Goal: Transaction & Acquisition: Purchase product/service

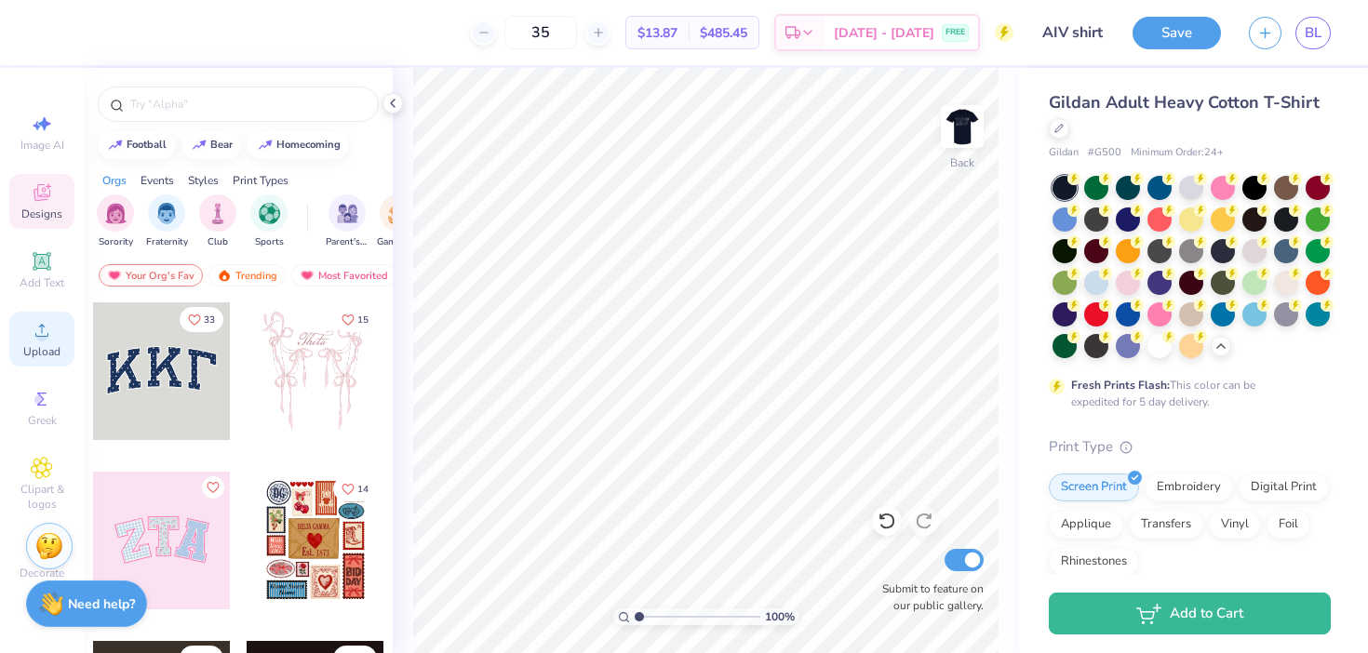
click at [36, 331] on icon at bounding box center [42, 330] width 22 height 22
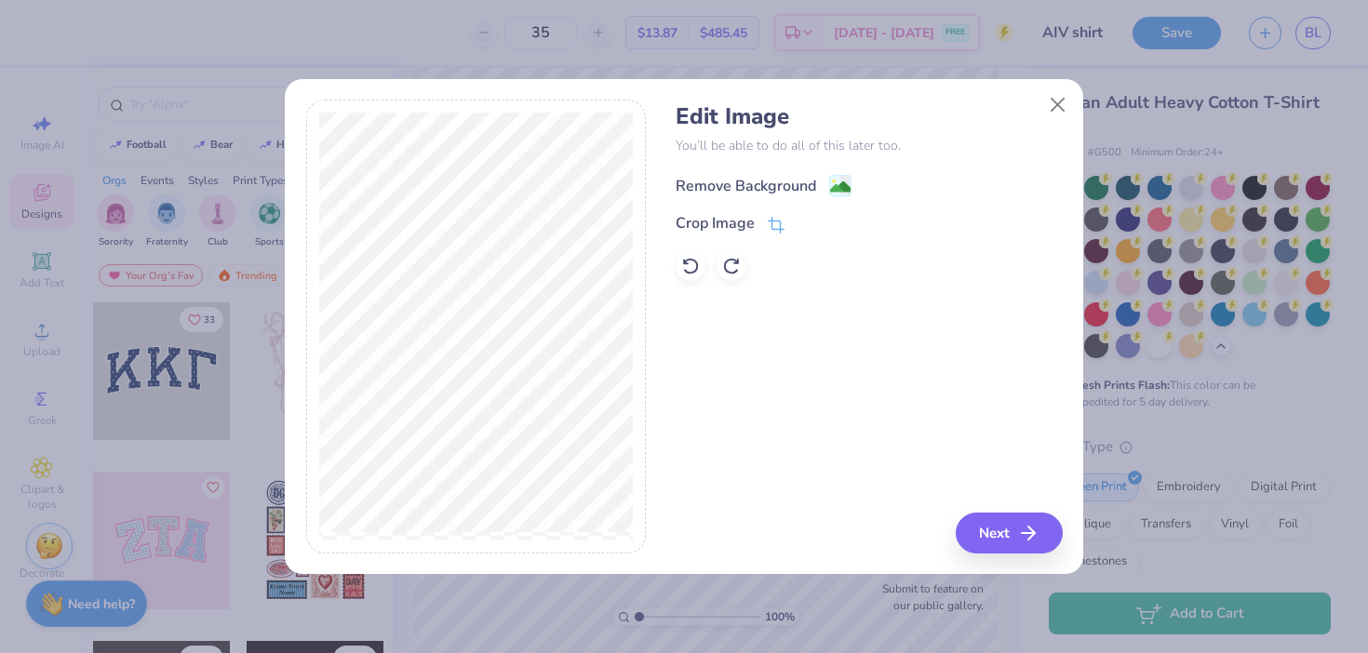
click at [719, 182] on div "Remove Background" at bounding box center [746, 186] width 141 height 22
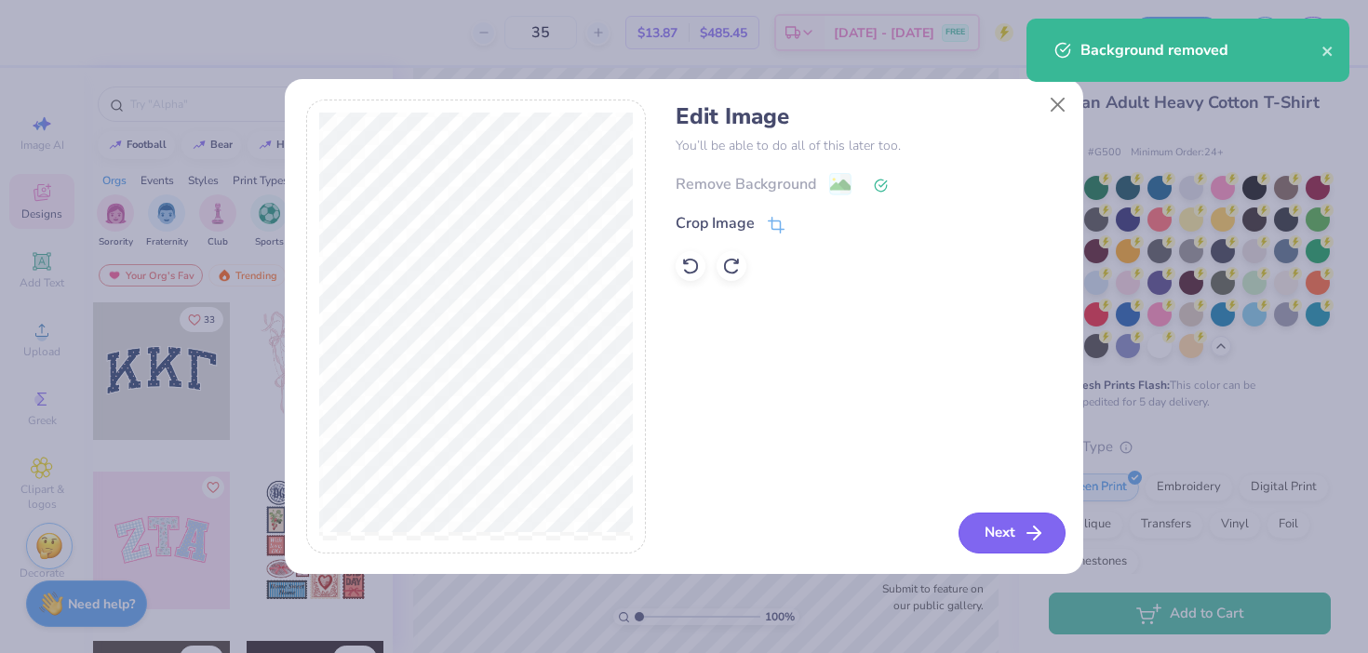
click at [1004, 525] on button "Next" at bounding box center [1012, 533] width 107 height 41
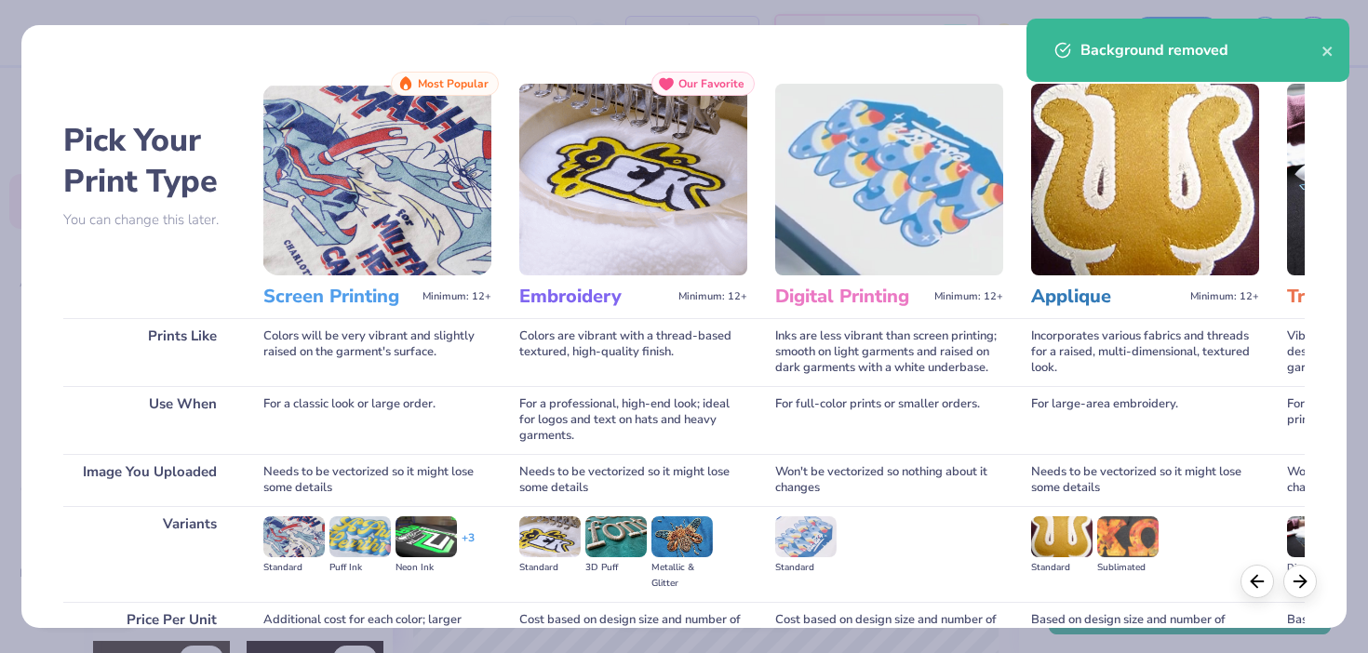
scroll to position [182, 0]
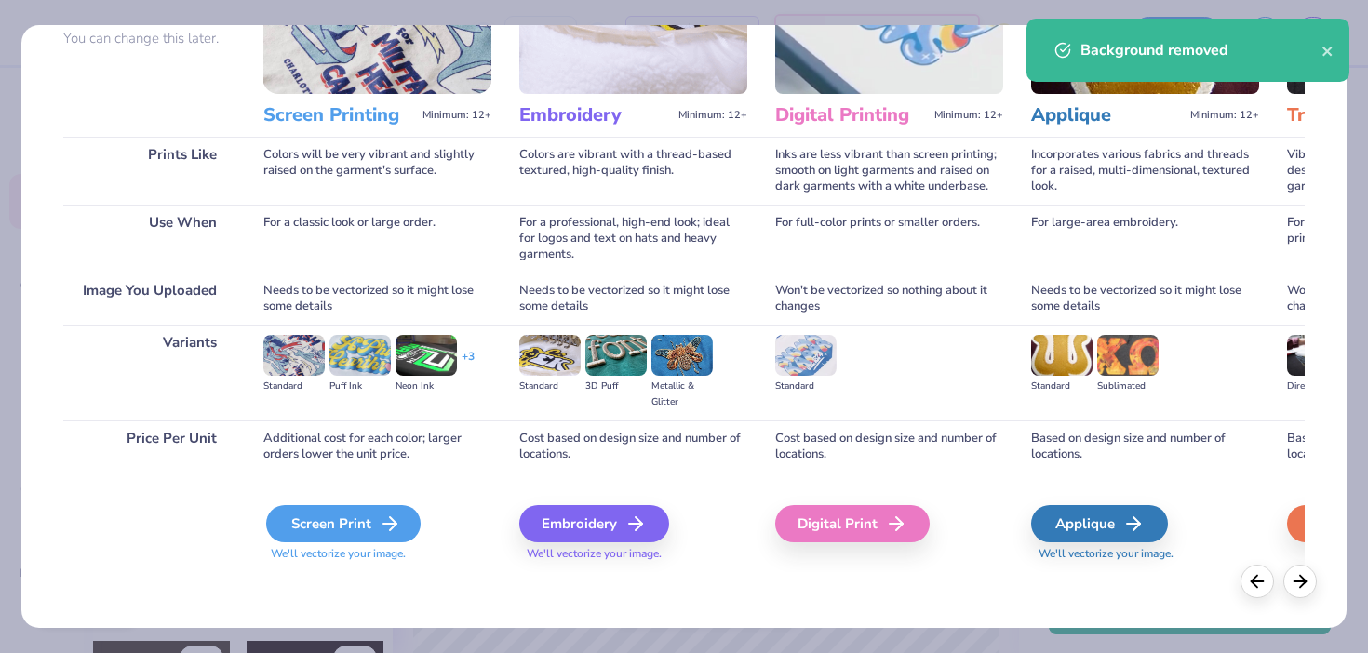
click at [370, 525] on div "Screen Print" at bounding box center [343, 523] width 155 height 37
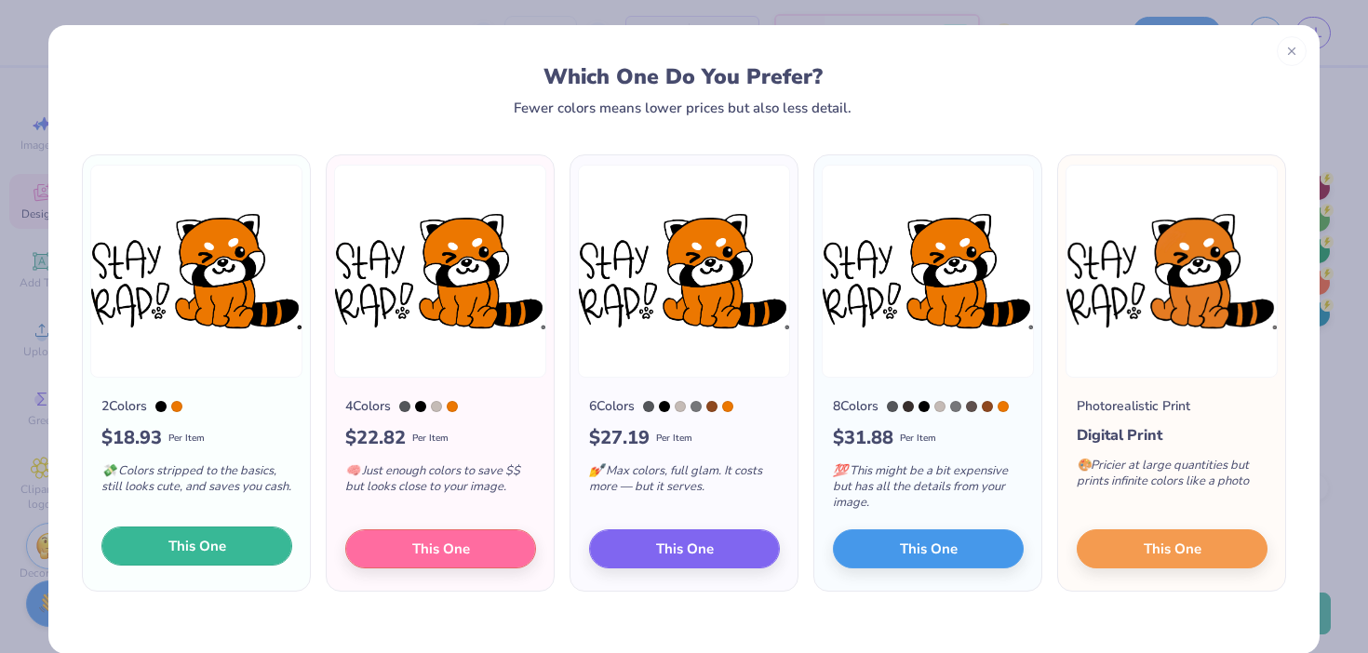
click at [217, 545] on span "This One" at bounding box center [197, 546] width 58 height 21
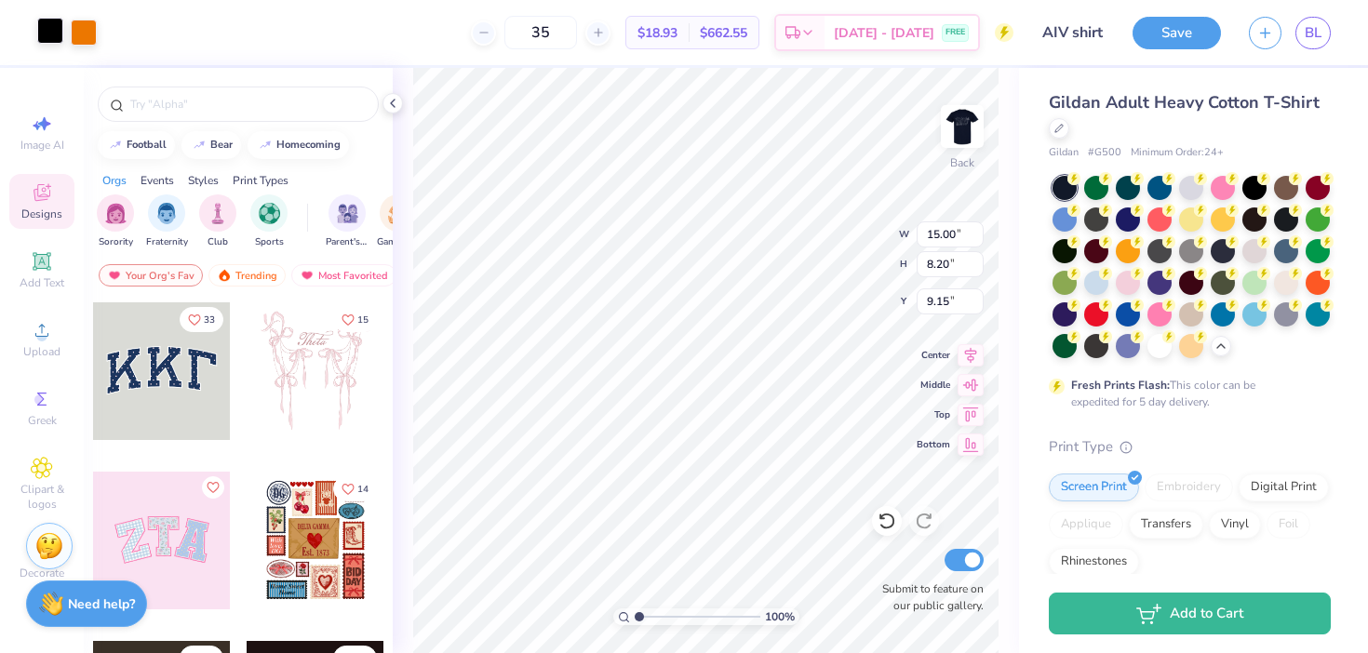
click at [53, 28] on div at bounding box center [50, 31] width 26 height 26
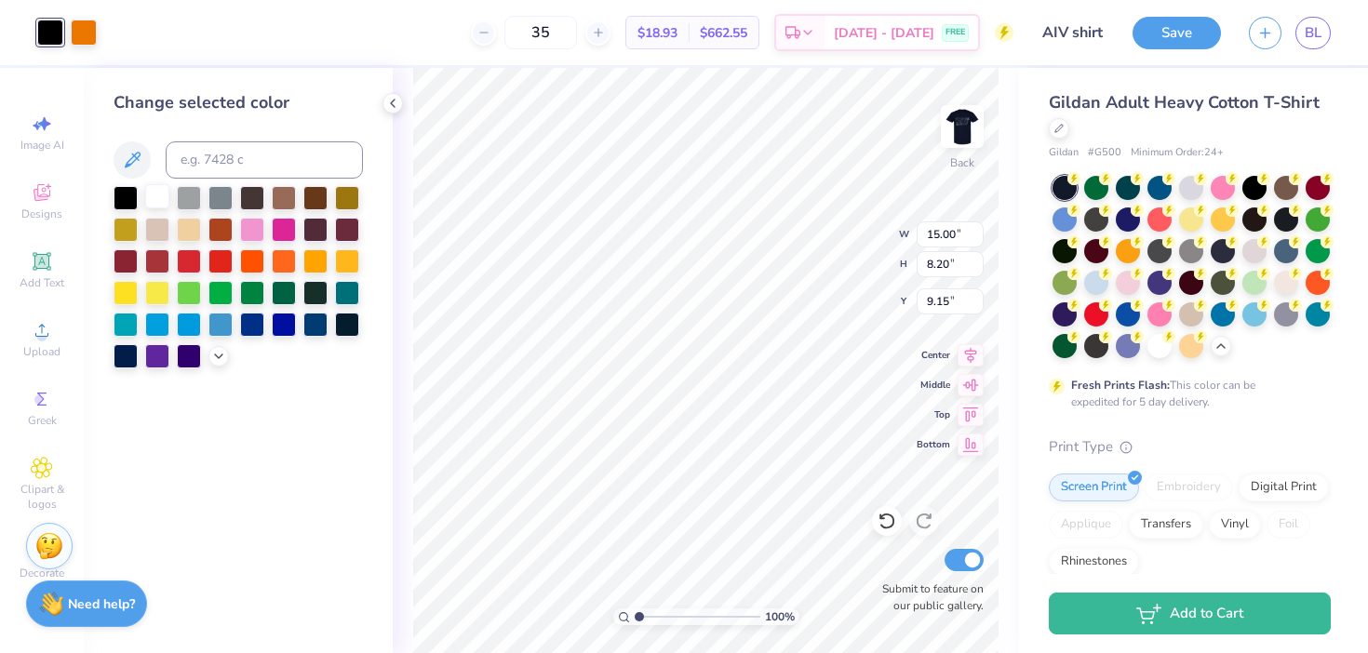
click at [159, 202] on div at bounding box center [157, 196] width 24 height 24
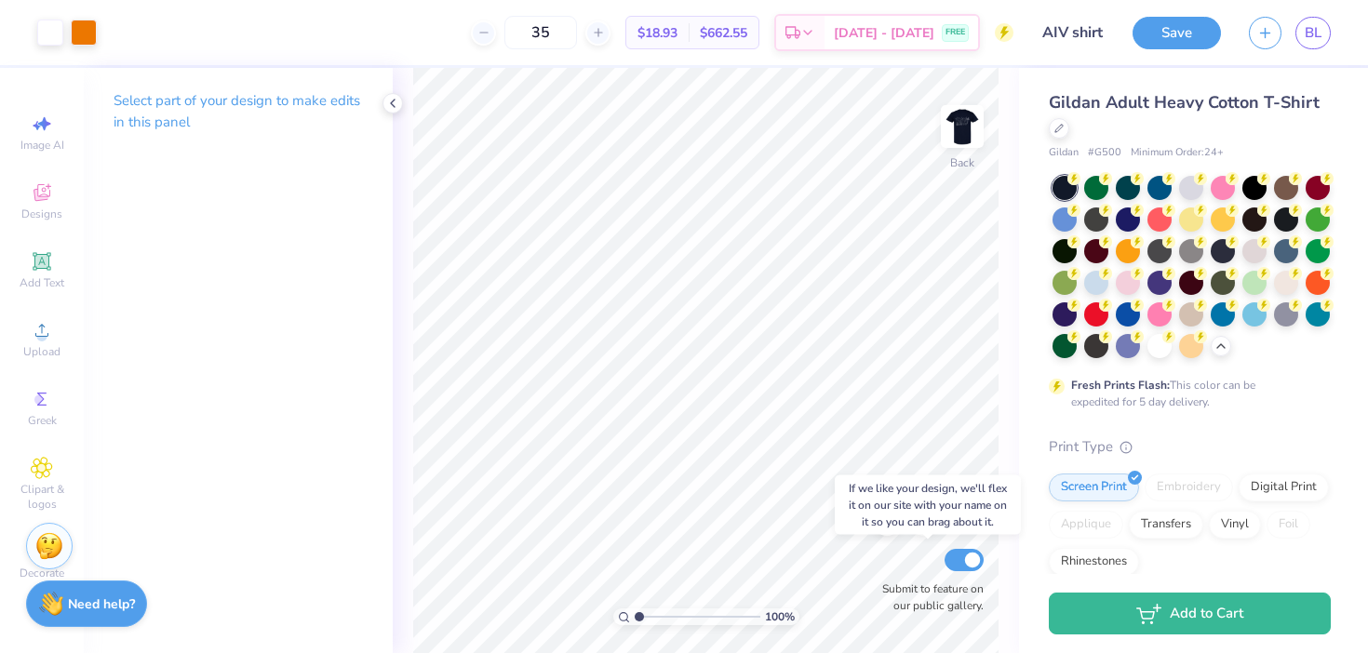
click at [967, 560] on div "100 % Back Submit to feature on our public gallery." at bounding box center [706, 360] width 626 height 585
type input "7.92"
type input "4.33"
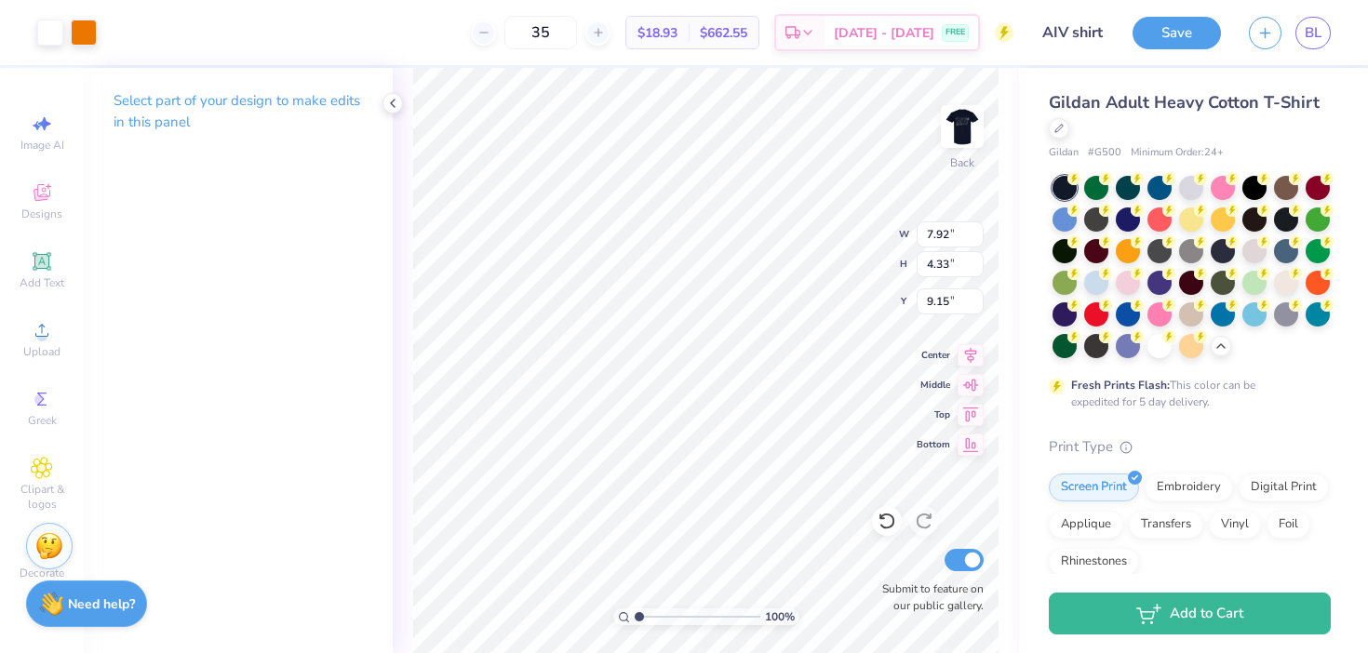
type input "3.50"
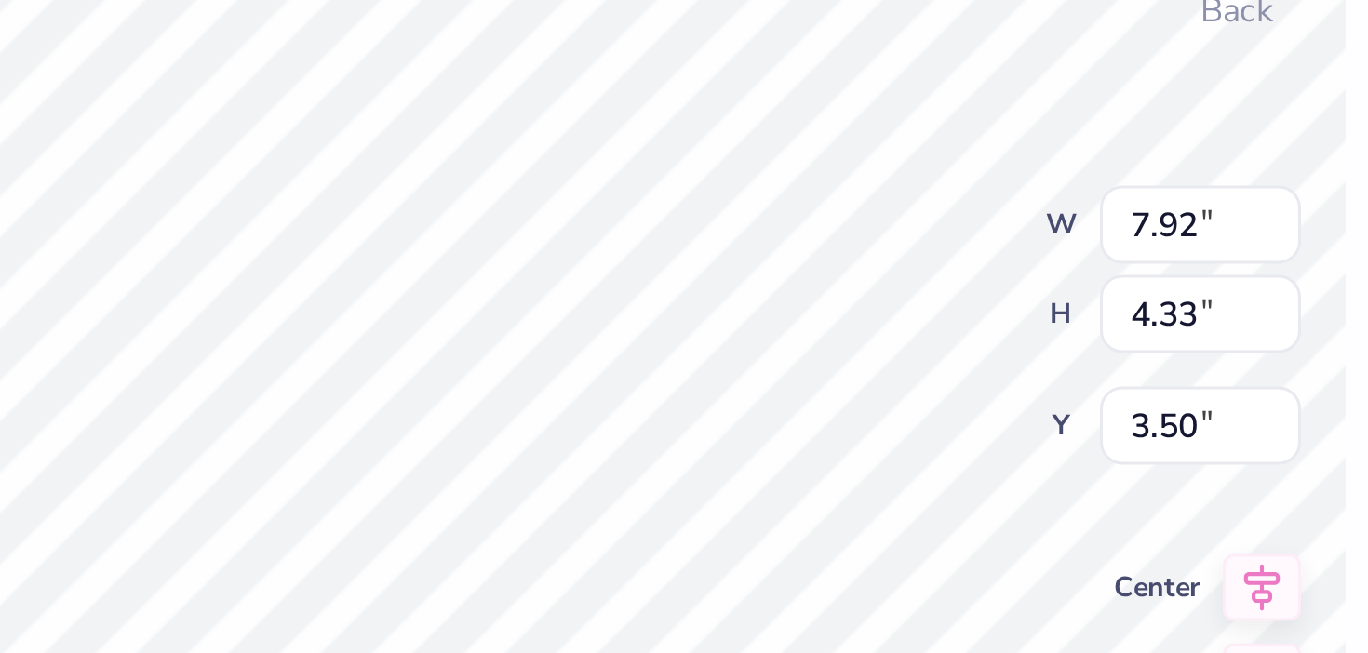
type input "12.03"
type input "6.57"
type input "3.36"
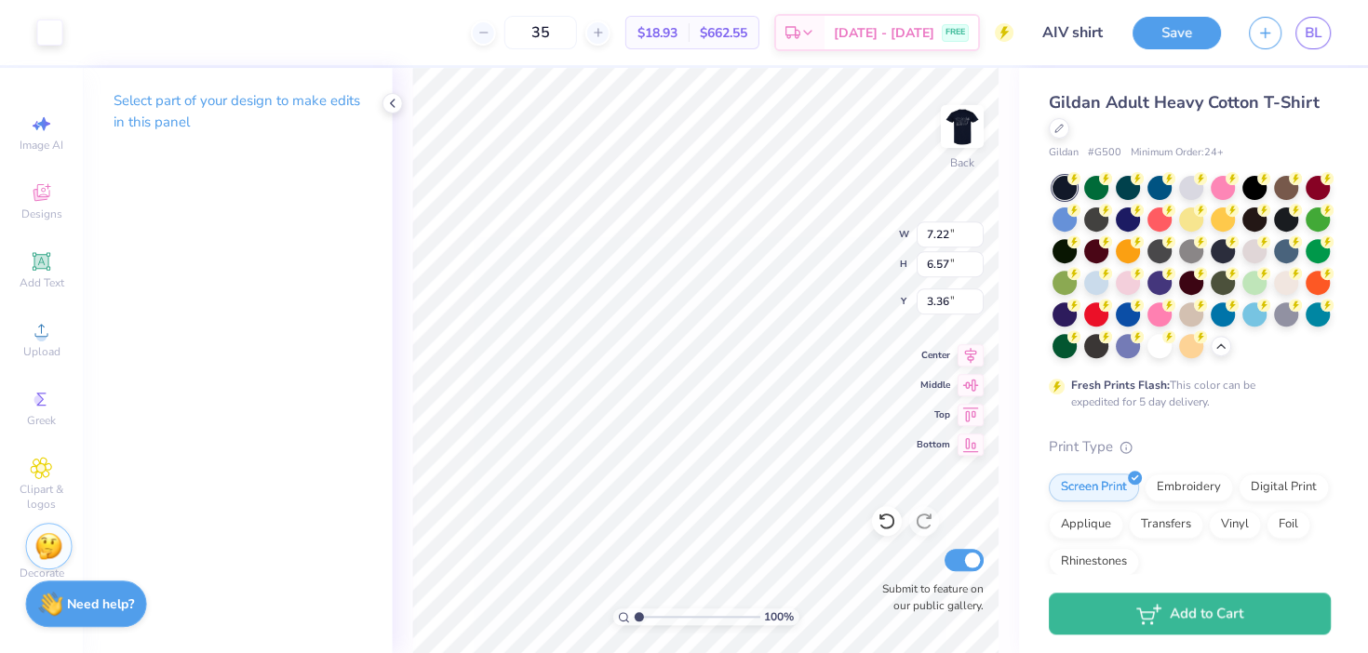
scroll to position [0, 0]
click at [889, 521] on icon at bounding box center [887, 521] width 19 height 19
type input "3.40"
type input "5.78"
type input "3.18"
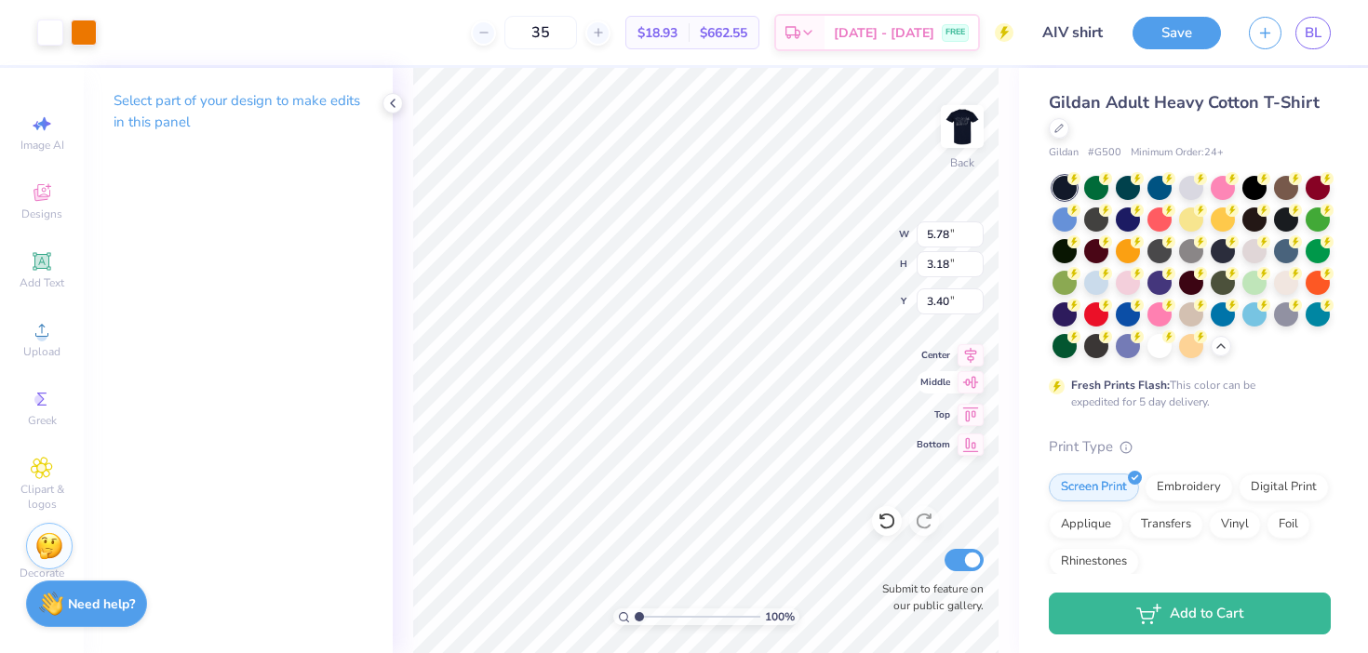
type input "3.00"
click at [963, 130] on img at bounding box center [962, 126] width 74 height 74
click at [951, 130] on img at bounding box center [962, 126] width 74 height 74
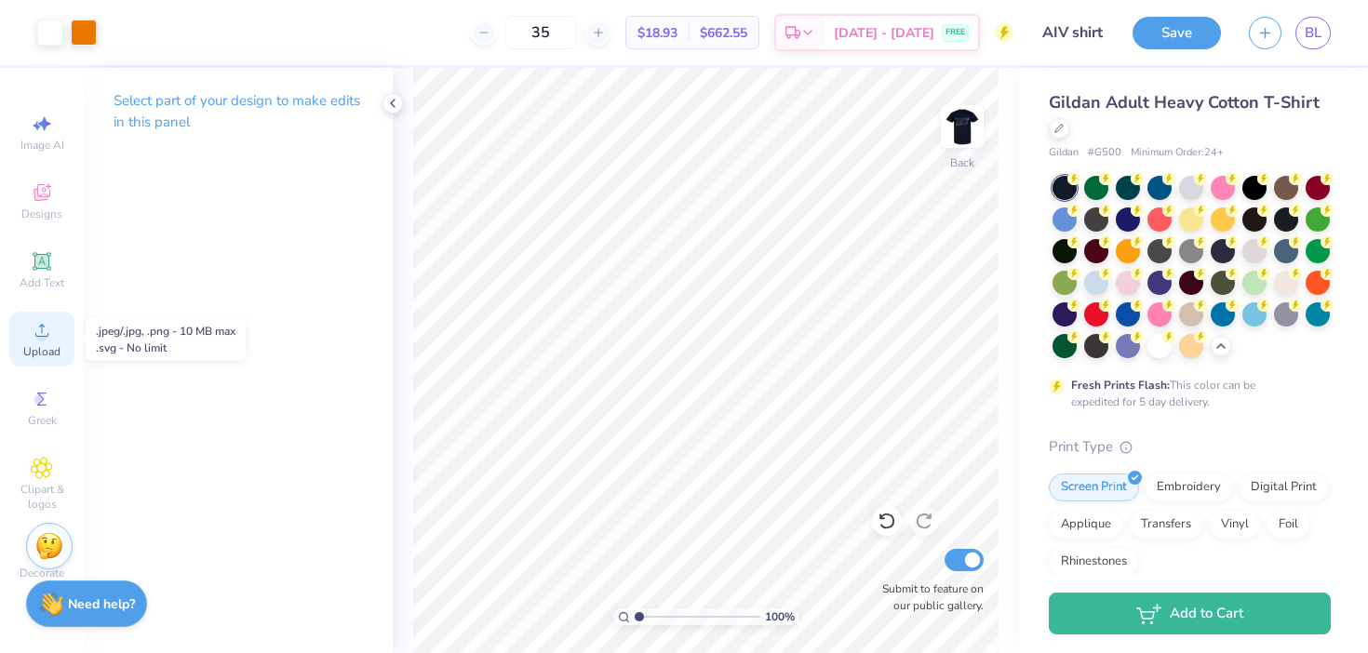
click at [52, 334] on icon at bounding box center [42, 330] width 22 height 22
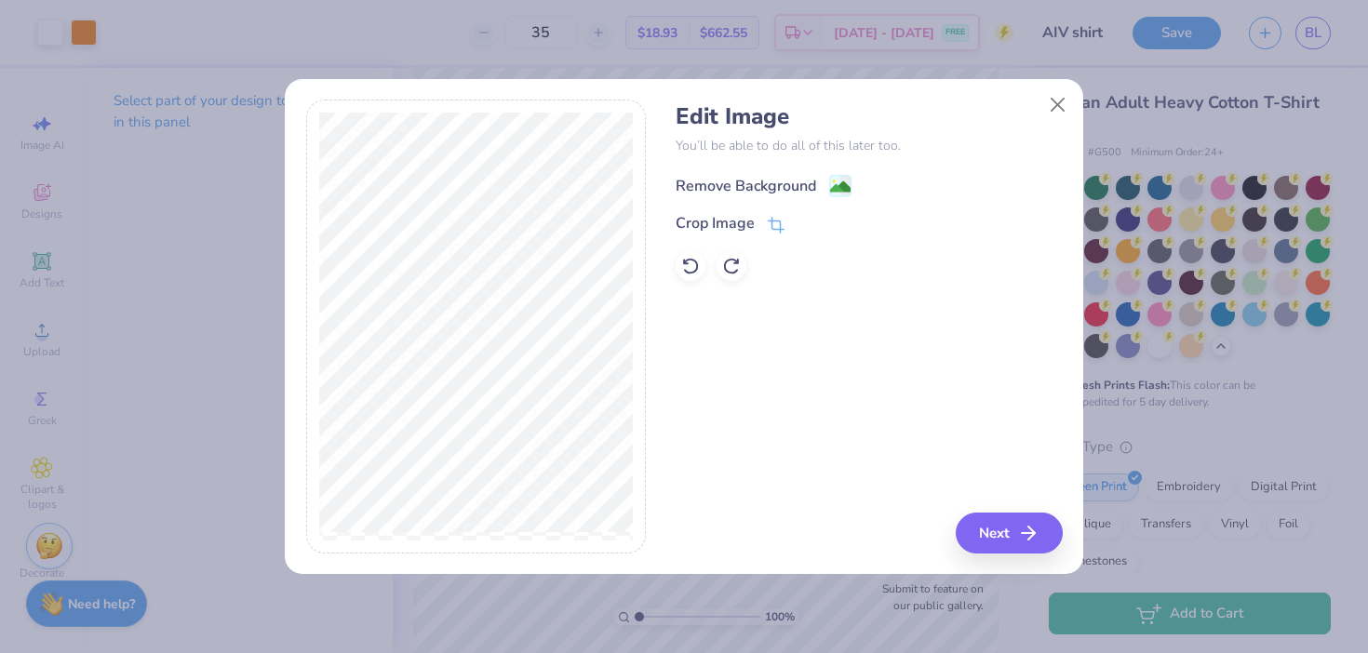
click at [763, 172] on div "Remove Background" at bounding box center [869, 183] width 386 height 23
click at [767, 176] on div "Remove Background" at bounding box center [746, 186] width 141 height 22
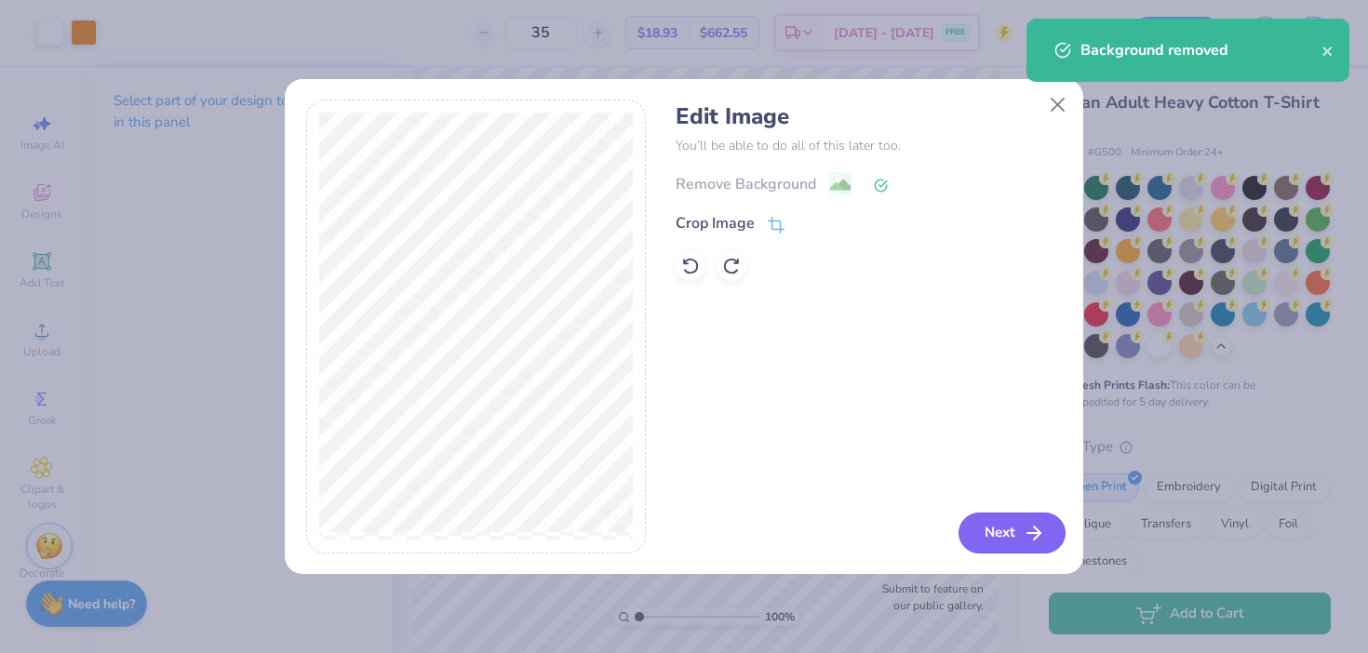
click at [1011, 541] on button "Next" at bounding box center [1012, 533] width 107 height 41
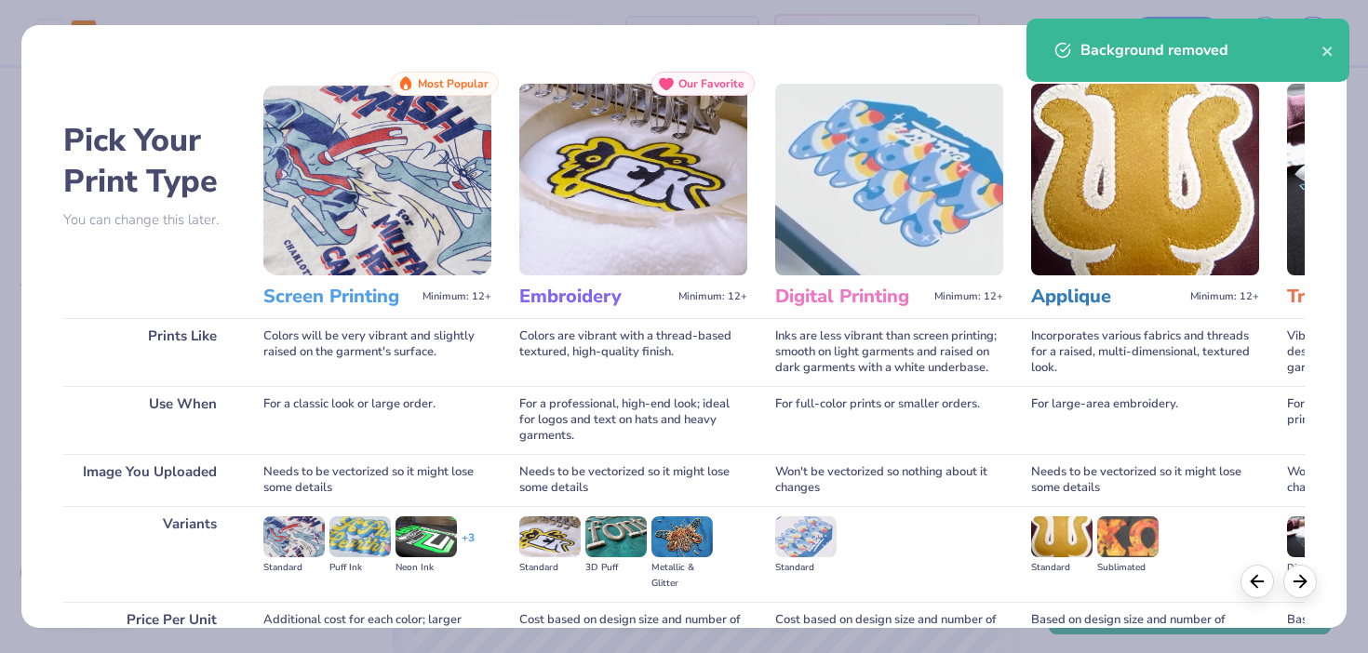
scroll to position [182, 0]
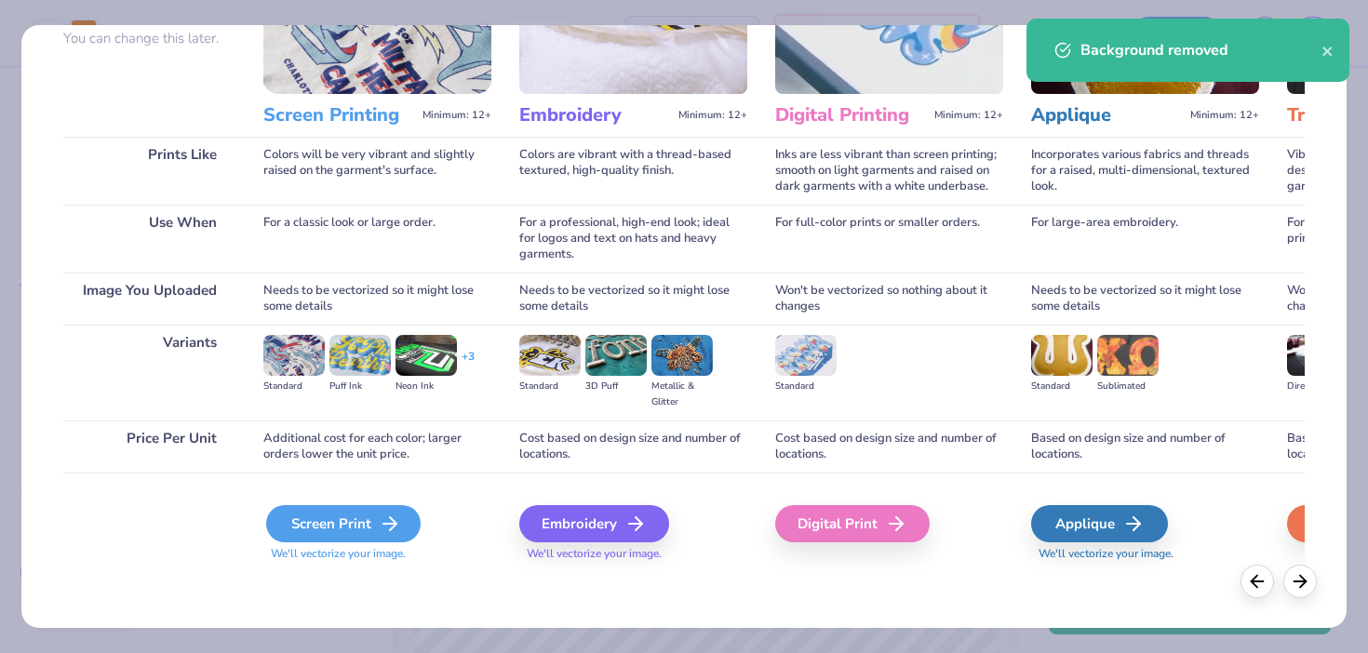
click at [327, 536] on div "Screen Print" at bounding box center [343, 523] width 155 height 37
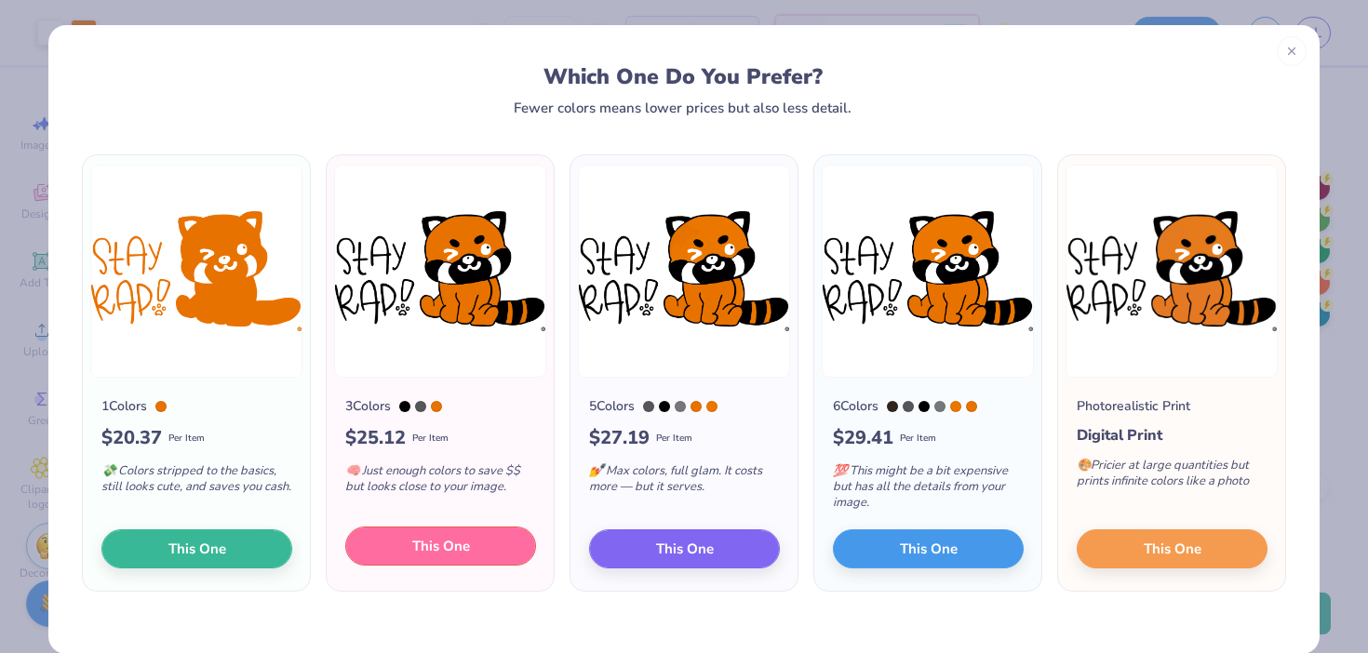
click at [406, 558] on button "This One" at bounding box center [440, 546] width 191 height 39
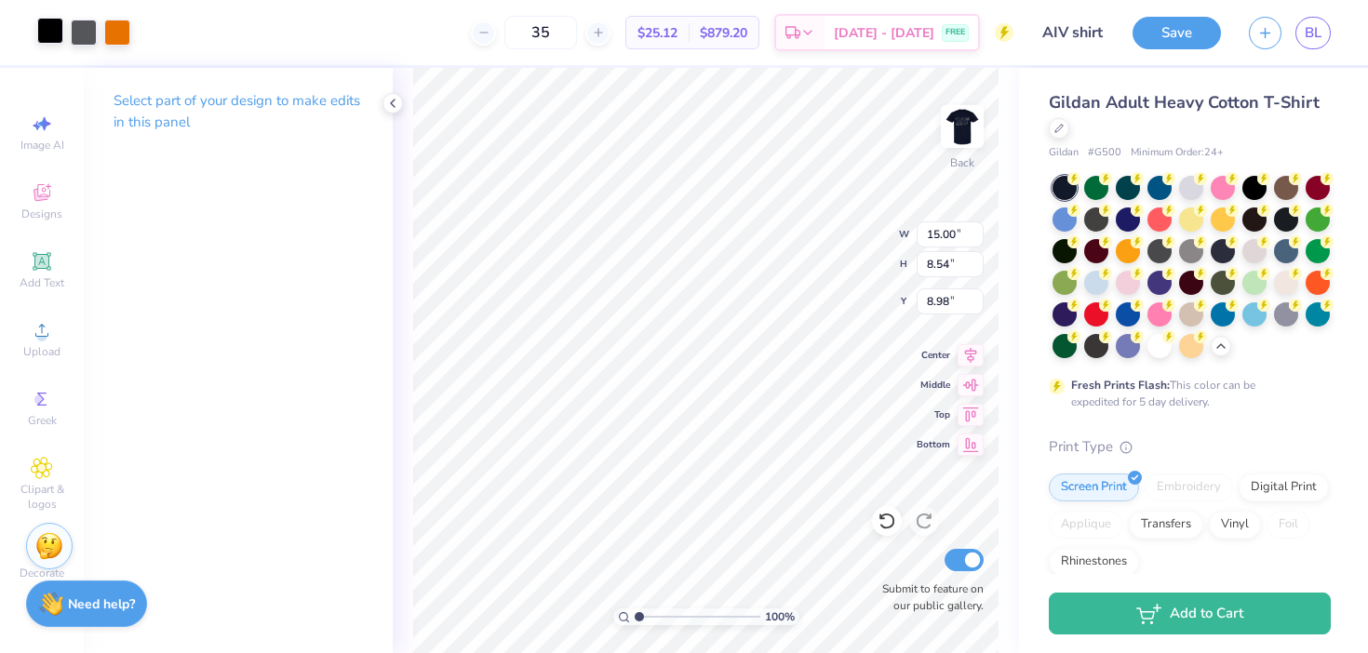
click at [42, 26] on div at bounding box center [50, 31] width 26 height 26
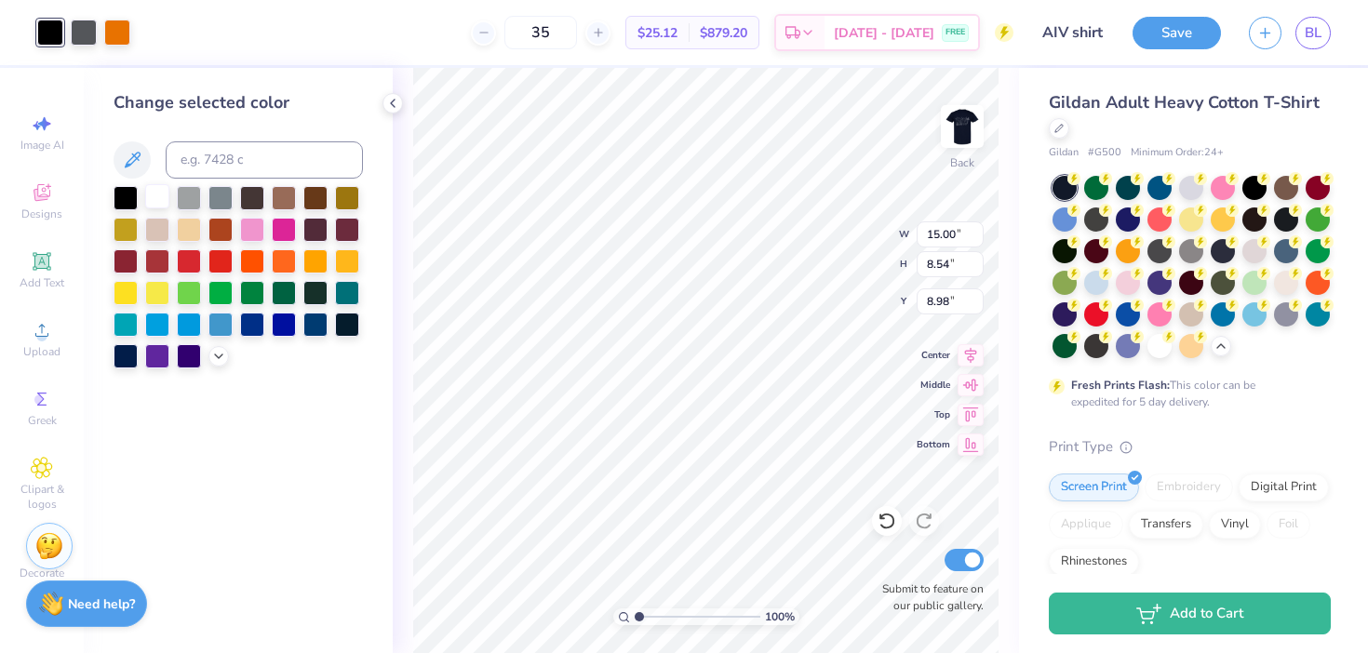
click at [160, 195] on div at bounding box center [157, 196] width 24 height 24
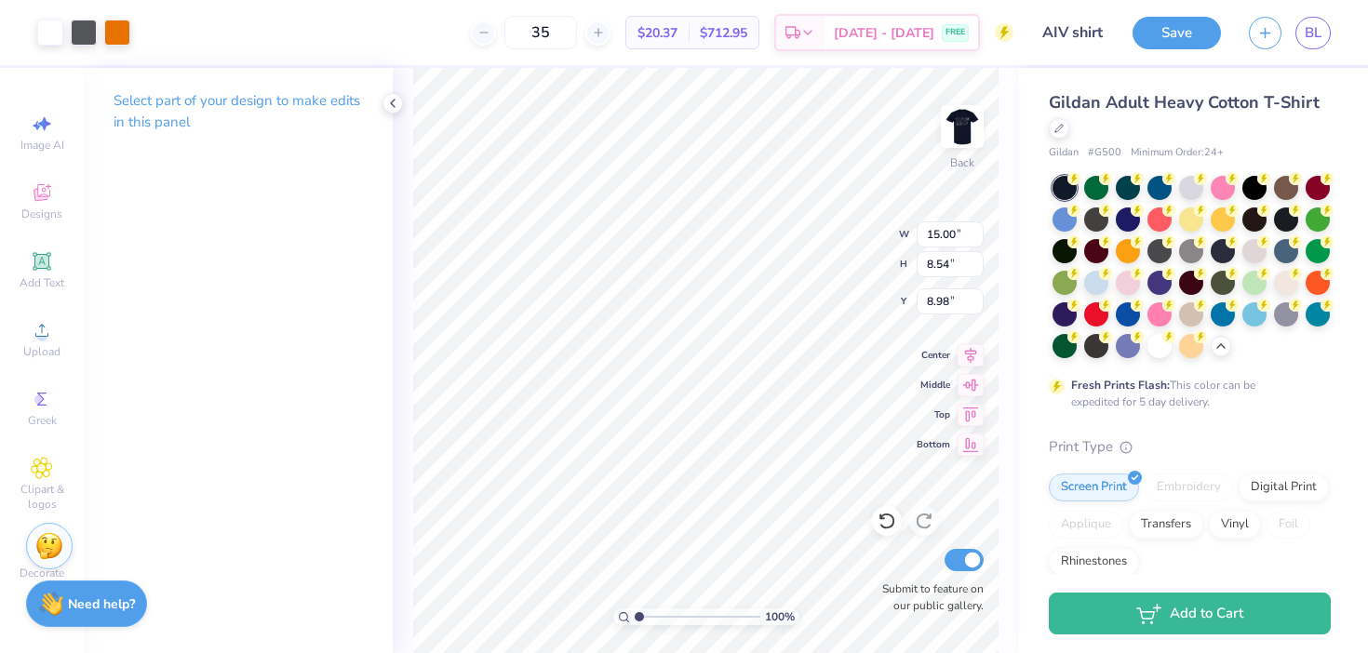
type input "5.94"
type input "3.39"
type input "3.00"
click at [394, 104] on icon at bounding box center [392, 103] width 15 height 15
